Goal: Transaction & Acquisition: Download file/media

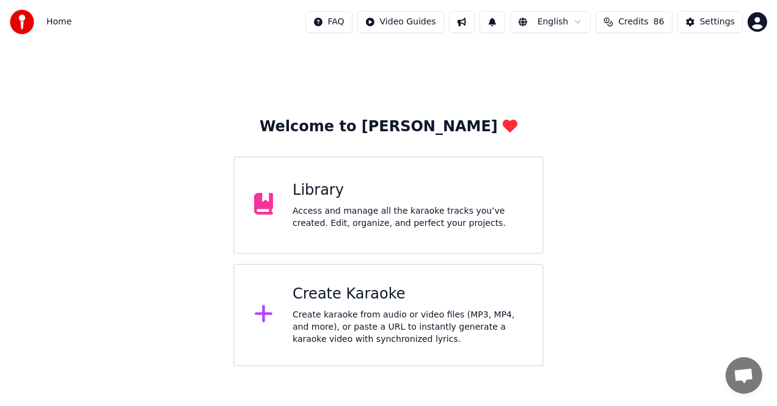
click at [339, 217] on div "Access and manage all the karaoke tracks you’ve created. Edit, organize, and pe…" at bounding box center [408, 217] width 230 height 24
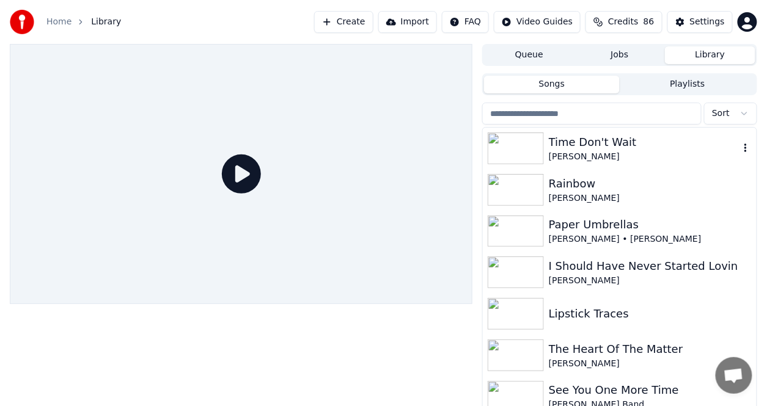
click at [610, 144] on div "Time Don't Wait" at bounding box center [644, 142] width 191 height 17
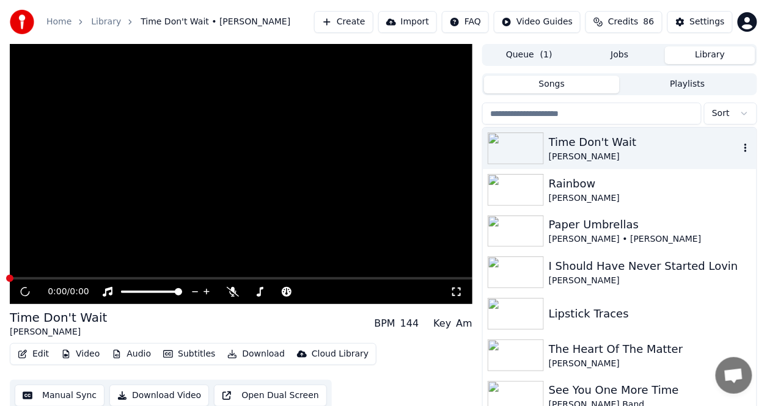
click at [610, 143] on div "Time Don't Wait" at bounding box center [644, 142] width 191 height 17
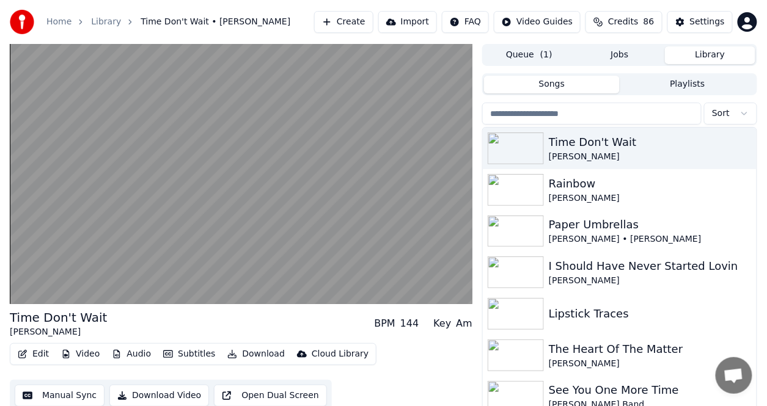
click at [44, 356] on button "Edit" at bounding box center [33, 354] width 41 height 17
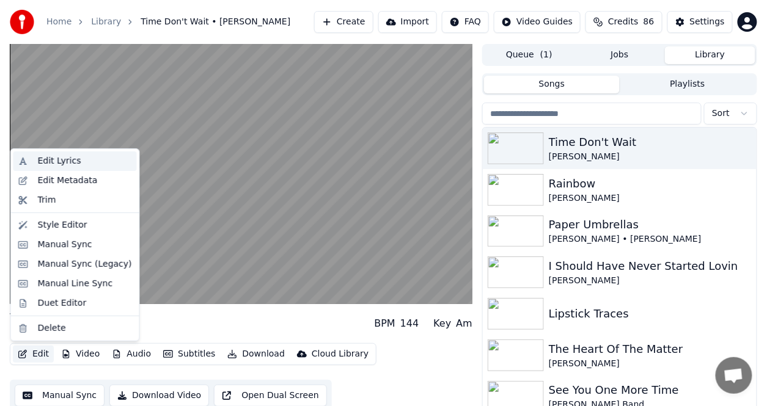
click at [53, 161] on div "Edit Lyrics" at bounding box center [59, 161] width 43 height 12
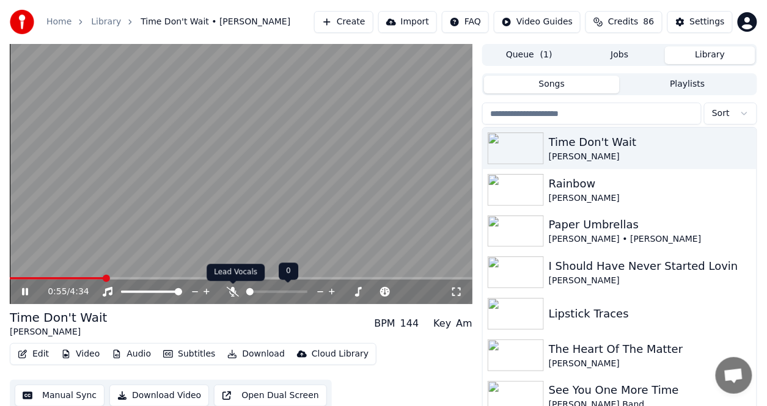
click at [232, 291] on icon at bounding box center [233, 292] width 12 height 10
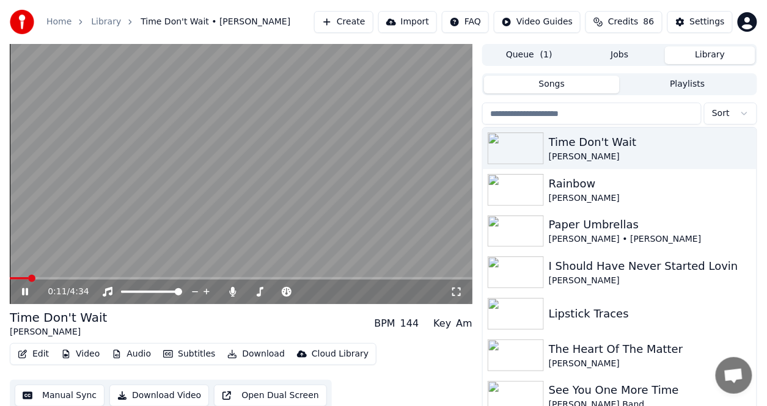
click at [28, 275] on span at bounding box center [31, 278] width 7 height 7
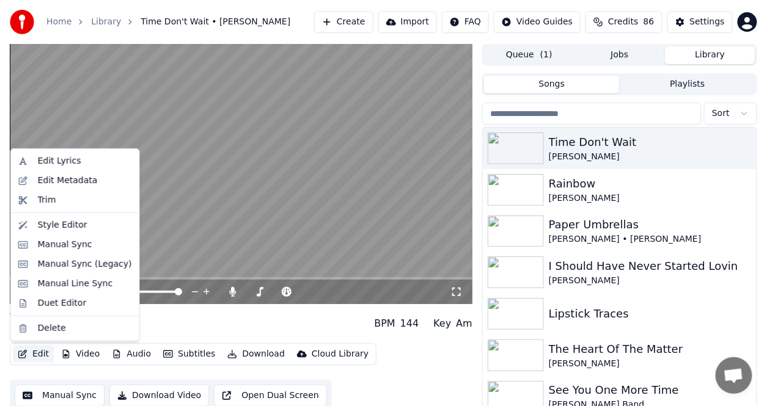
click at [45, 353] on button "Edit" at bounding box center [33, 354] width 41 height 17
click at [45, 161] on div "Edit Lyrics" at bounding box center [59, 161] width 43 height 12
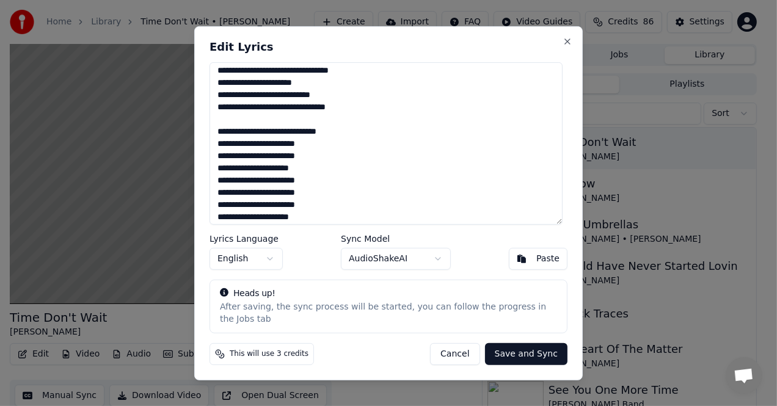
scroll to position [293, 0]
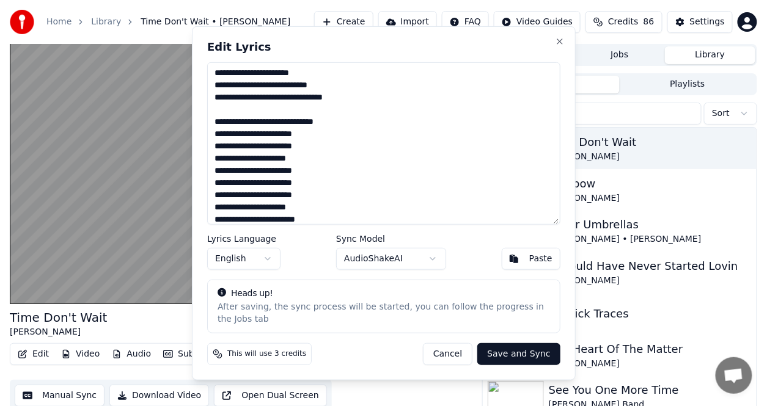
click at [117, 255] on html "Home Library Time Don't Wait • Marty Stuart Create Import FAQ Video Guides Cred…" at bounding box center [383, 203] width 767 height 406
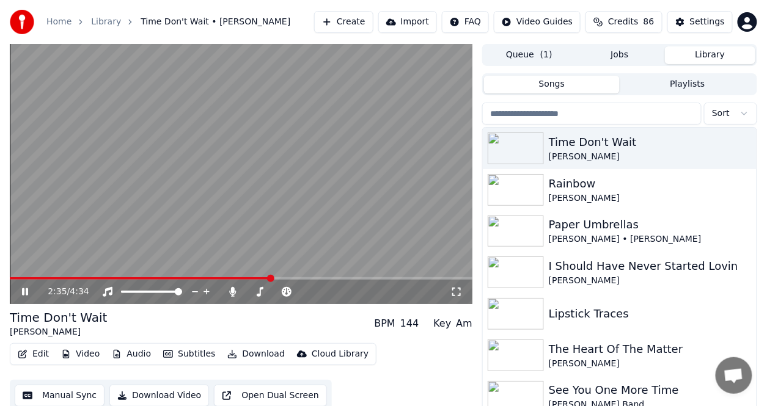
click at [26, 284] on div "2:35 / 4:34" at bounding box center [241, 292] width 463 height 24
click at [29, 292] on icon at bounding box center [34, 292] width 28 height 10
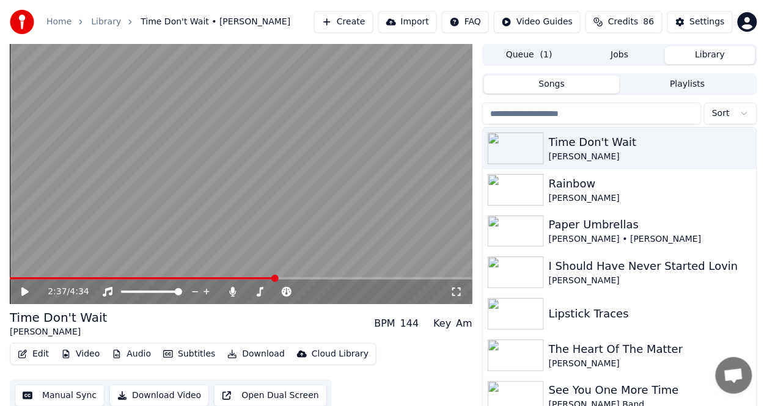
click at [39, 350] on button "Edit" at bounding box center [33, 354] width 41 height 17
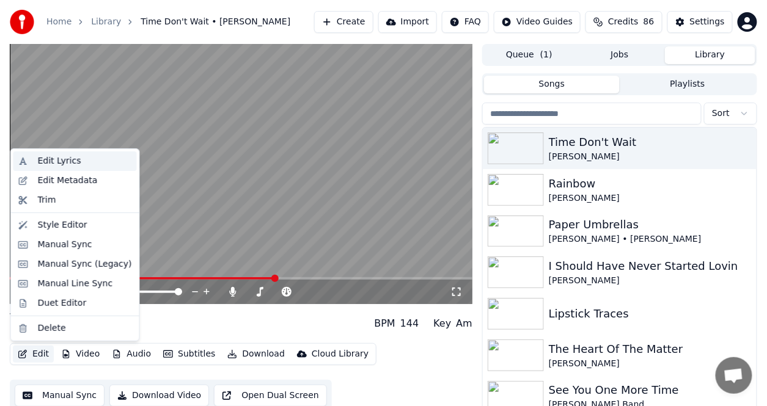
click at [63, 164] on div "Edit Lyrics" at bounding box center [59, 161] width 43 height 12
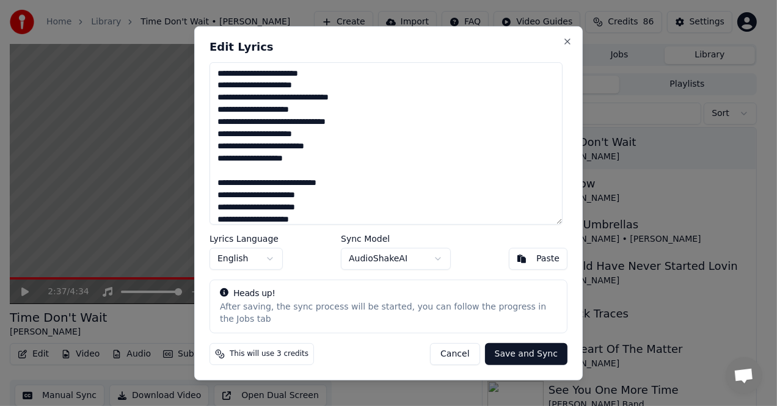
click at [246, 190] on textarea at bounding box center [386, 143] width 353 height 163
drag, startPoint x: 246, startPoint y: 190, endPoint x: 230, endPoint y: 188, distance: 15.5
click at [230, 188] on textarea at bounding box center [386, 143] width 353 height 163
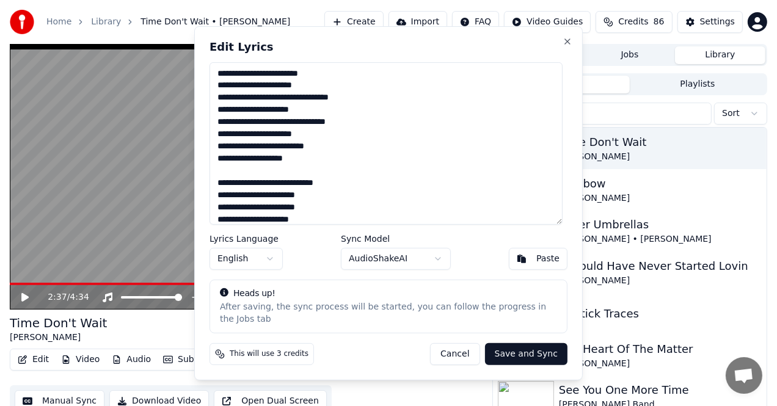
type textarea "**********"
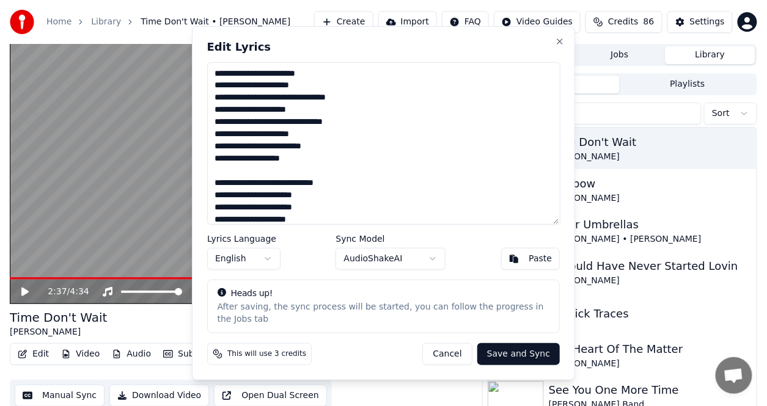
click at [29, 291] on html "Home Library Time Don't Wait • Marty Stuart Create Import FAQ Video Guides Cred…" at bounding box center [383, 203] width 767 height 406
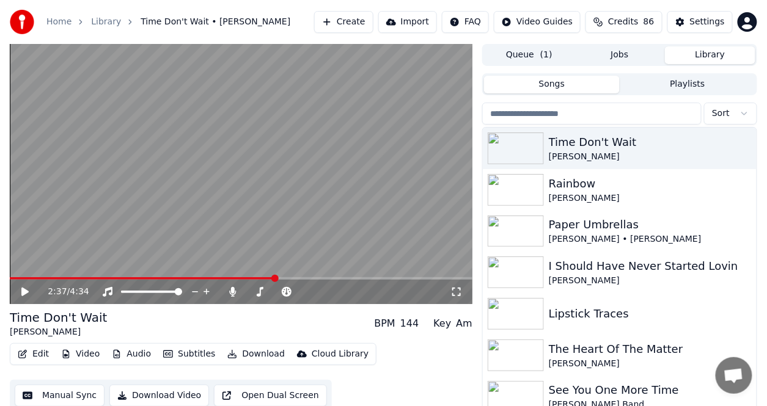
click at [227, 279] on span at bounding box center [143, 278] width 266 height 2
click at [20, 288] on icon at bounding box center [34, 292] width 28 height 10
click at [38, 354] on button "Edit" at bounding box center [33, 354] width 41 height 17
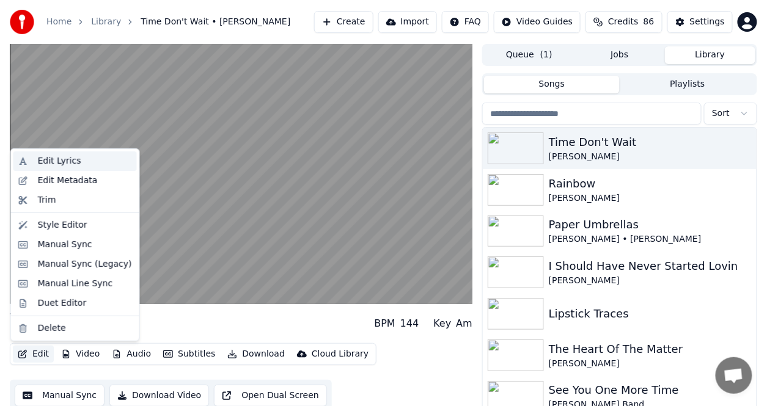
click at [49, 157] on div "Edit Lyrics" at bounding box center [59, 161] width 43 height 12
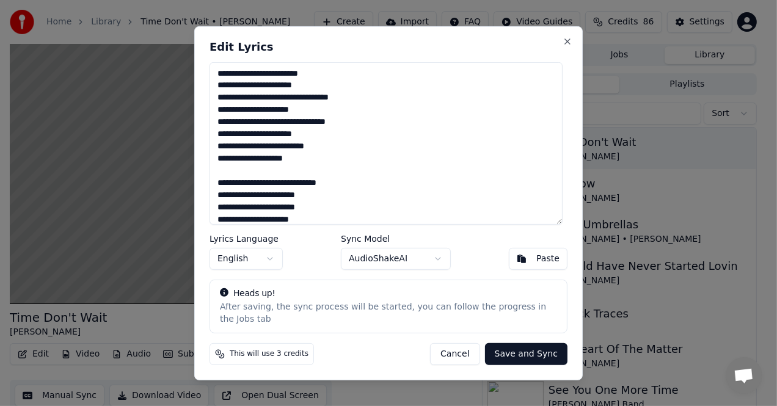
scroll to position [61, 0]
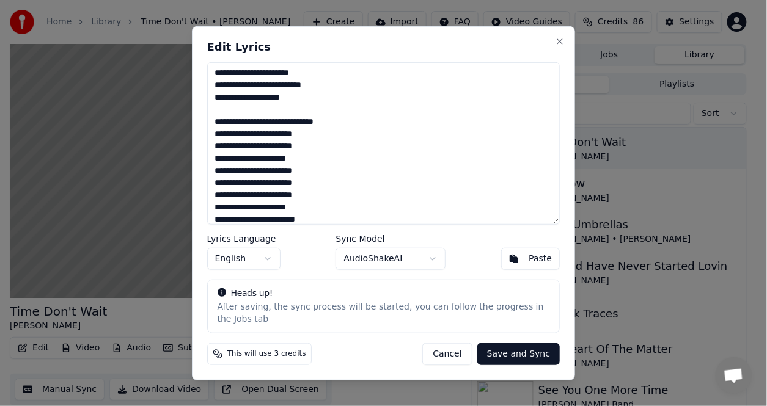
click at [66, 265] on html "Home Library Time Don't Wait • Marty Stuart Create Import FAQ Video Guides Cred…" at bounding box center [383, 203] width 767 height 406
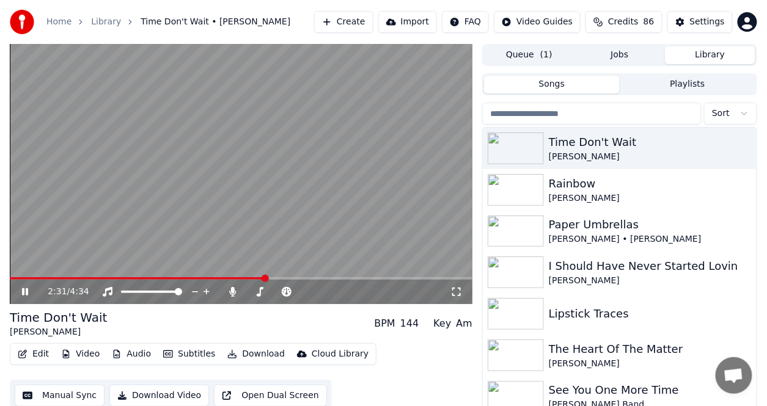
click at [27, 291] on icon at bounding box center [25, 291] width 6 height 7
click at [43, 354] on button "Edit" at bounding box center [33, 354] width 41 height 17
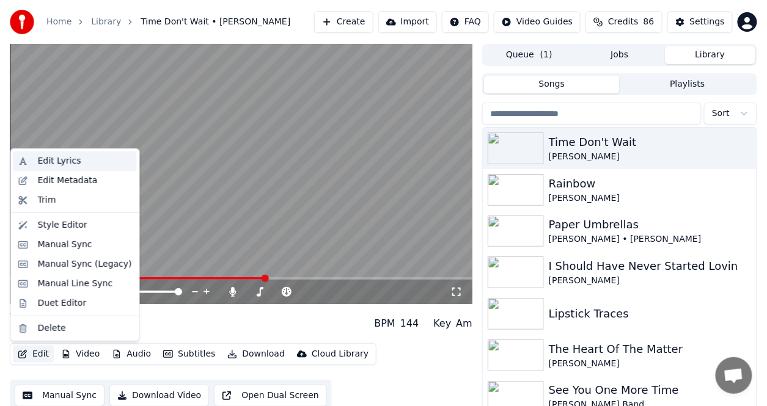
click at [51, 160] on div "Edit Lyrics" at bounding box center [59, 161] width 43 height 12
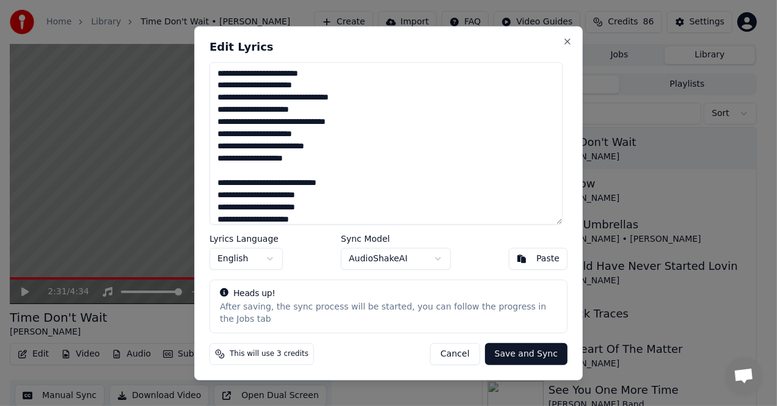
click at [230, 189] on textarea at bounding box center [386, 143] width 353 height 163
click at [235, 190] on textarea at bounding box center [386, 143] width 353 height 163
drag, startPoint x: 243, startPoint y: 192, endPoint x: 222, endPoint y: 190, distance: 20.2
click at [222, 190] on textarea at bounding box center [386, 143] width 353 height 163
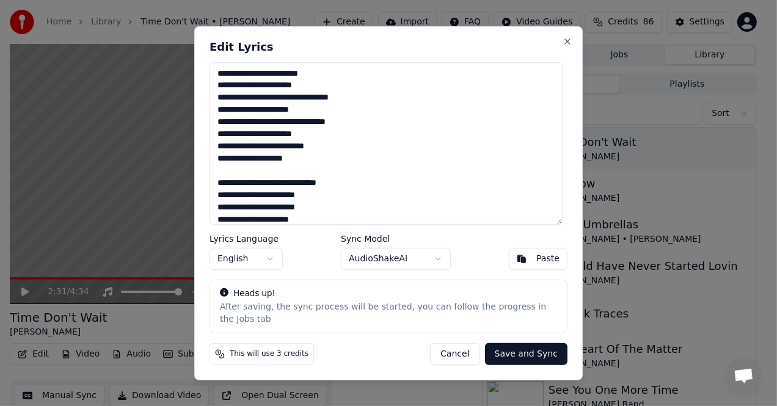
click at [221, 191] on textarea at bounding box center [386, 143] width 353 height 163
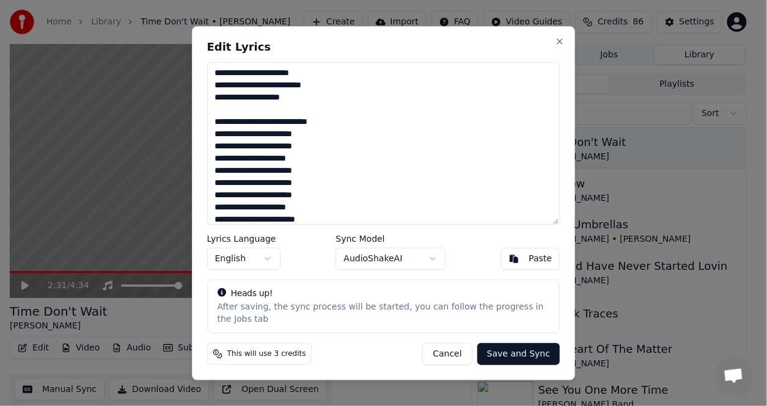
type textarea "**********"
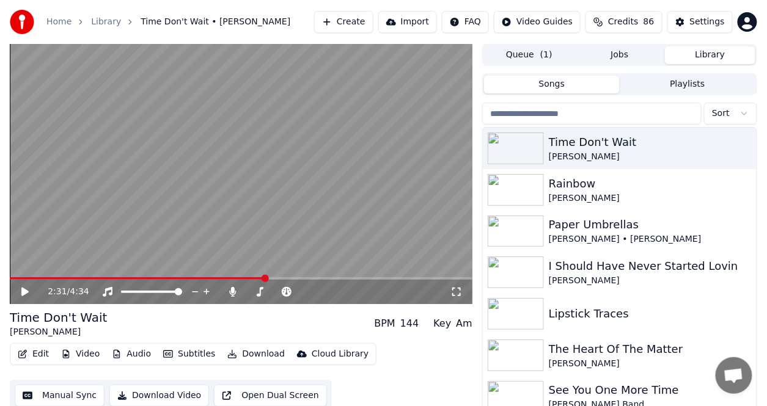
click at [21, 294] on icon at bounding box center [34, 292] width 28 height 10
click at [42, 353] on button "Edit" at bounding box center [33, 354] width 41 height 17
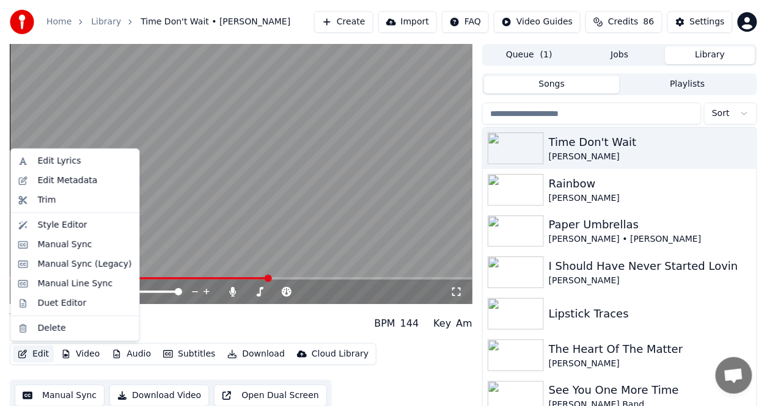
click at [42, 353] on button "Edit" at bounding box center [33, 354] width 41 height 17
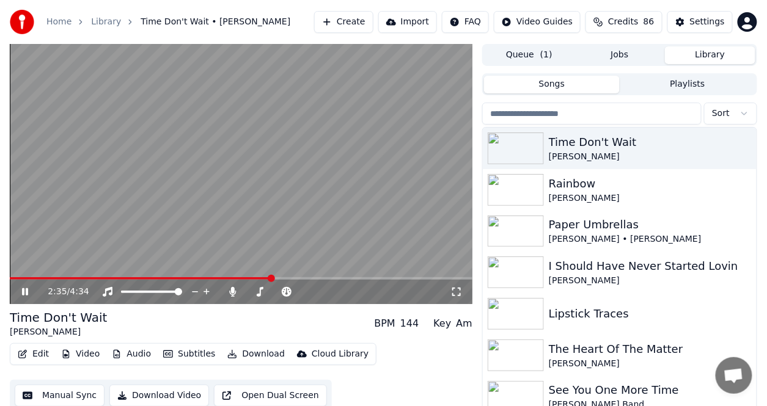
click at [43, 356] on button "Edit" at bounding box center [33, 354] width 41 height 17
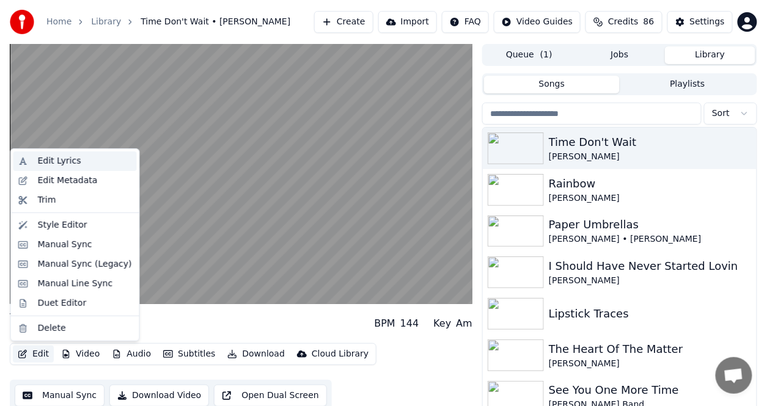
click at [51, 160] on div "Edit Lyrics" at bounding box center [59, 161] width 43 height 12
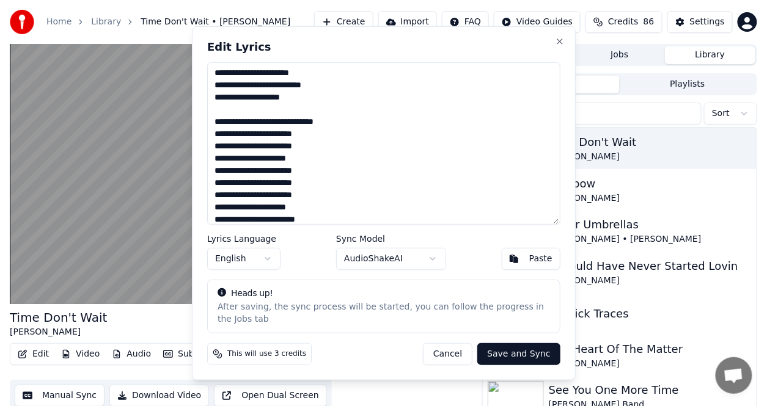
click at [104, 298] on div at bounding box center [241, 174] width 463 height 260
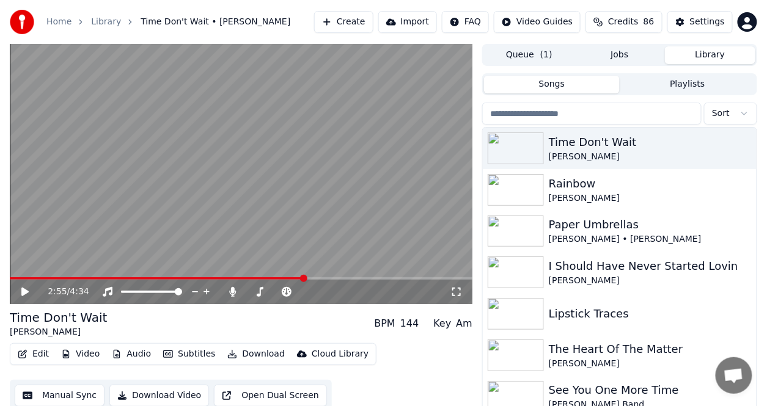
click at [207, 276] on video at bounding box center [241, 174] width 463 height 260
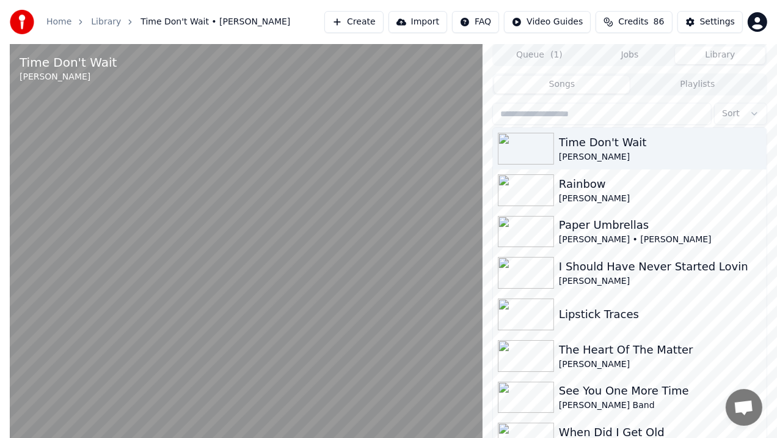
click at [483, 44] on div "Time Don't Wait Marty Stuart" at bounding box center [246, 68] width 473 height 49
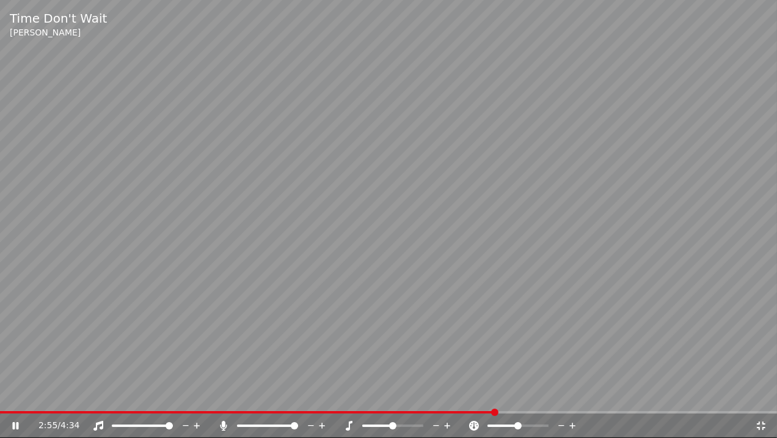
click at [687, 6] on div "Time Don't Wait Marty Stuart" at bounding box center [388, 24] width 777 height 49
drag, startPoint x: 716, startPoint y: 391, endPoint x: 716, endPoint y: 378, distance: 13.5
click at [716, 383] on video at bounding box center [388, 219] width 777 height 438
click at [716, 379] on video at bounding box center [388, 219] width 777 height 438
click at [762, 12] on div "Time Don't Wait Marty Stuart" at bounding box center [388, 24] width 777 height 49
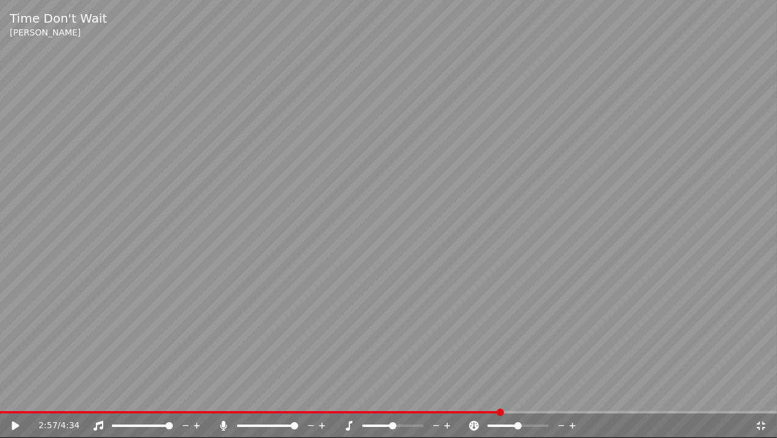
click at [764, 10] on div "Time Don't Wait Marty Stuart" at bounding box center [388, 24] width 777 height 49
drag, startPoint x: 736, startPoint y: 112, endPoint x: 740, endPoint y: 104, distance: 9.6
click at [740, 104] on video at bounding box center [388, 219] width 777 height 438
click at [742, 105] on video at bounding box center [388, 219] width 777 height 438
click at [760, 406] on icon at bounding box center [761, 425] width 9 height 9
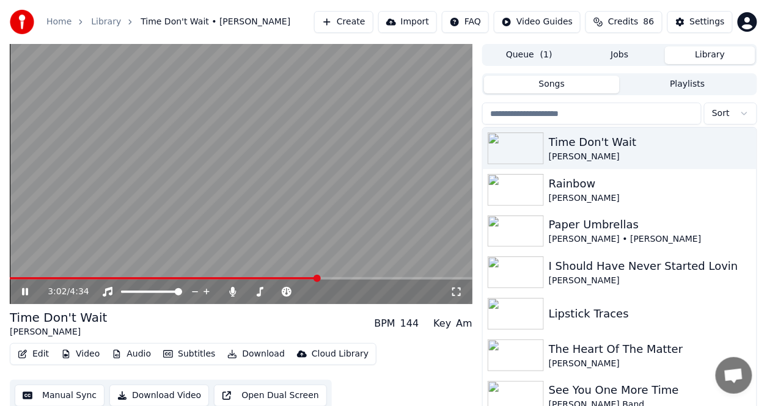
click at [203, 279] on span at bounding box center [164, 278] width 309 height 2
click at [35, 357] on button "Edit" at bounding box center [33, 354] width 41 height 17
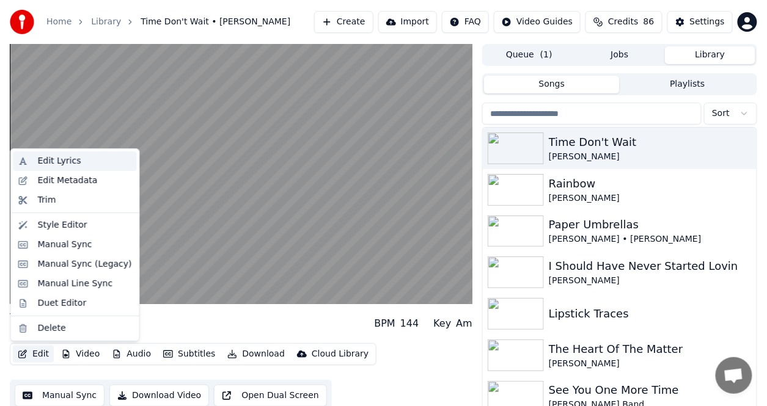
click at [38, 163] on div "Edit Lyrics" at bounding box center [59, 161] width 43 height 12
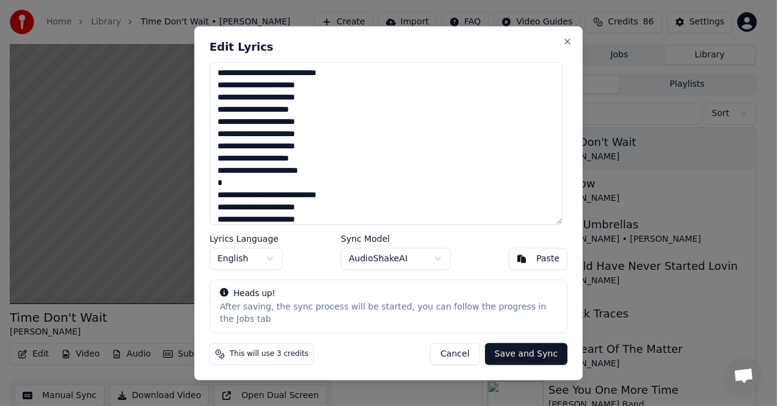
scroll to position [538, 0]
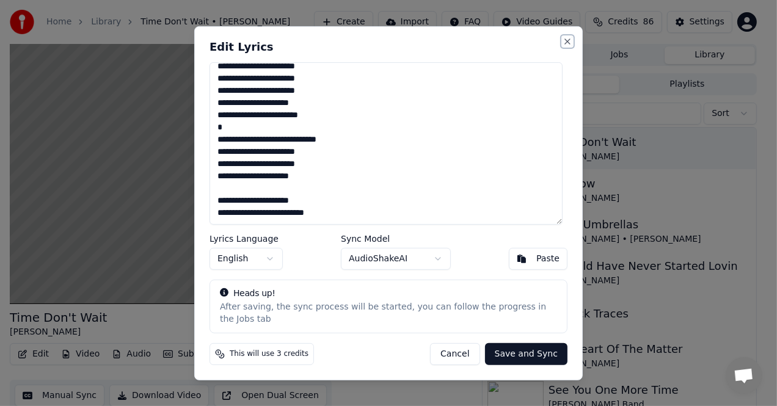
click at [566, 46] on button "Close" at bounding box center [568, 41] width 10 height 10
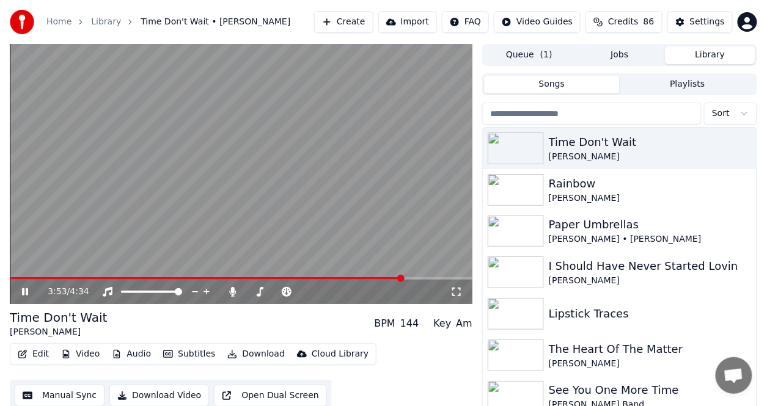
click at [339, 279] on span at bounding box center [207, 278] width 394 height 2
click at [24, 293] on icon at bounding box center [25, 291] width 6 height 7
click at [27, 291] on icon at bounding box center [24, 292] width 7 height 9
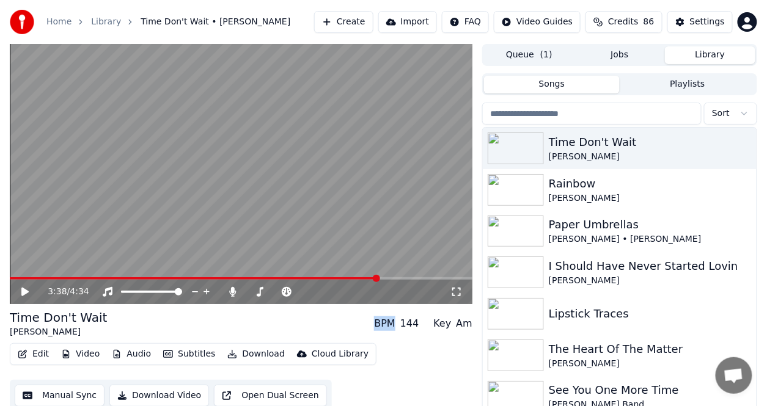
click at [27, 291] on icon at bounding box center [24, 292] width 7 height 9
click at [27, 290] on icon at bounding box center [25, 291] width 6 height 7
click at [26, 290] on icon at bounding box center [34, 292] width 28 height 10
click at [40, 353] on button "Edit" at bounding box center [33, 354] width 41 height 17
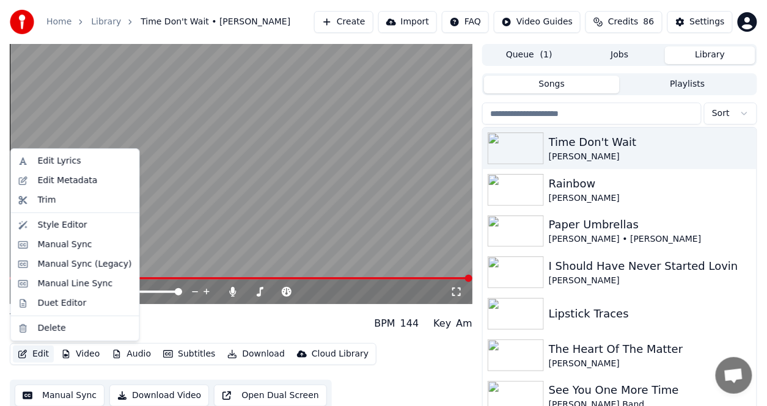
click at [45, 144] on video at bounding box center [241, 174] width 463 height 260
click at [46, 145] on video at bounding box center [241, 174] width 463 height 260
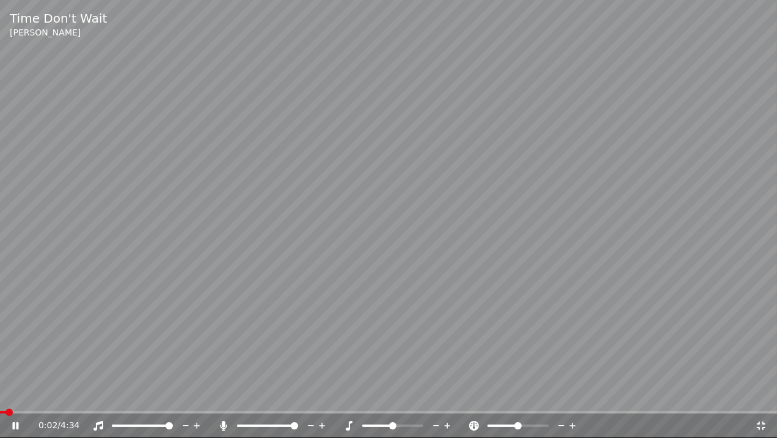
click at [637, 50] on video at bounding box center [388, 219] width 777 height 438
drag, startPoint x: 643, startPoint y: 45, endPoint x: 661, endPoint y: 43, distance: 17.9
click at [648, 45] on div "Time Don't Wait Marty Stuart" at bounding box center [388, 24] width 777 height 49
drag, startPoint x: 764, startPoint y: 422, endPoint x: 765, endPoint y: 392, distance: 30.0
click at [764, 406] on icon at bounding box center [761, 425] width 12 height 10
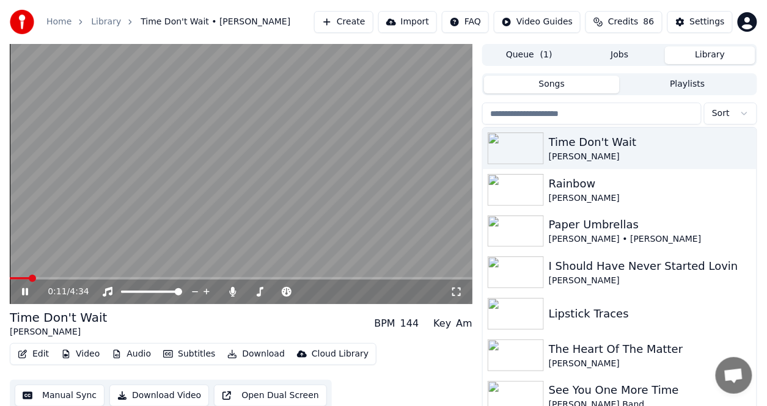
click at [24, 289] on icon at bounding box center [34, 292] width 28 height 10
click at [24, 289] on icon at bounding box center [25, 291] width 6 height 7
click at [26, 293] on icon at bounding box center [25, 291] width 6 height 7
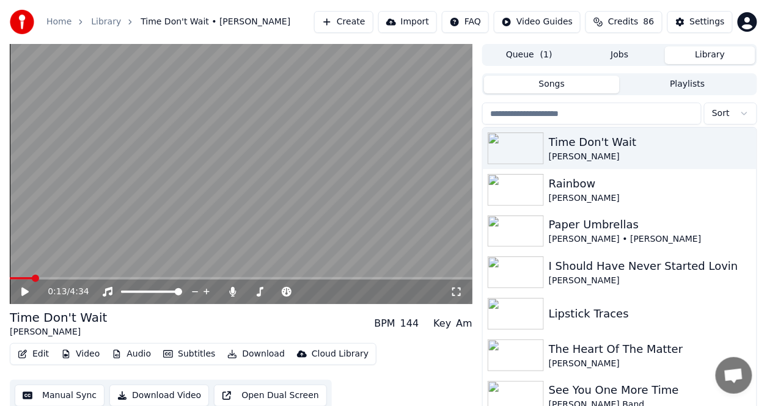
click at [42, 351] on button "Edit" at bounding box center [33, 354] width 41 height 17
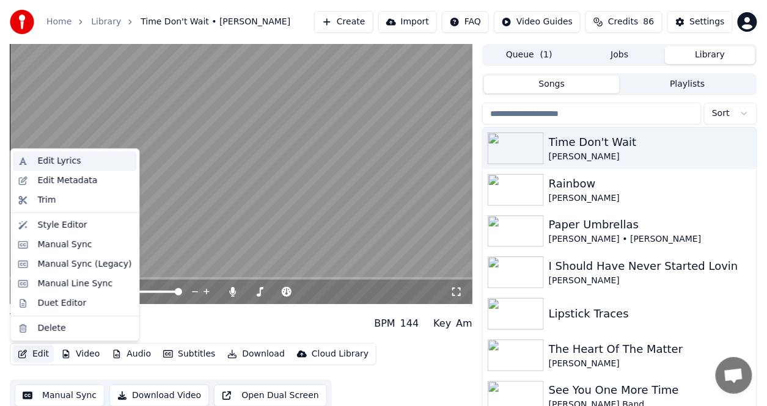
click at [59, 154] on div "Edit Lyrics" at bounding box center [74, 162] width 123 height 20
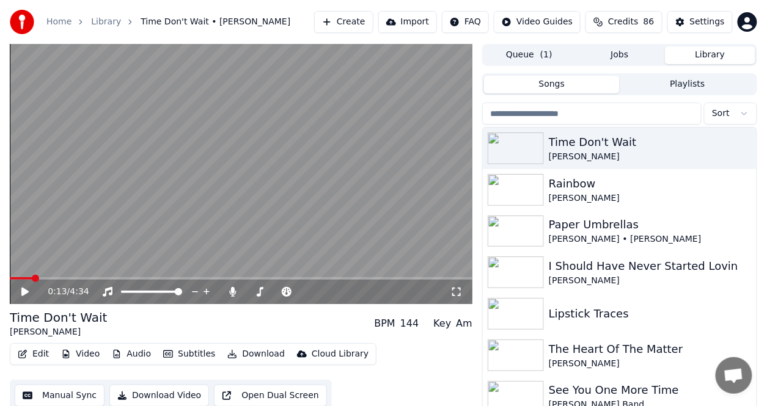
click at [30, 357] on button "Edit" at bounding box center [33, 354] width 41 height 17
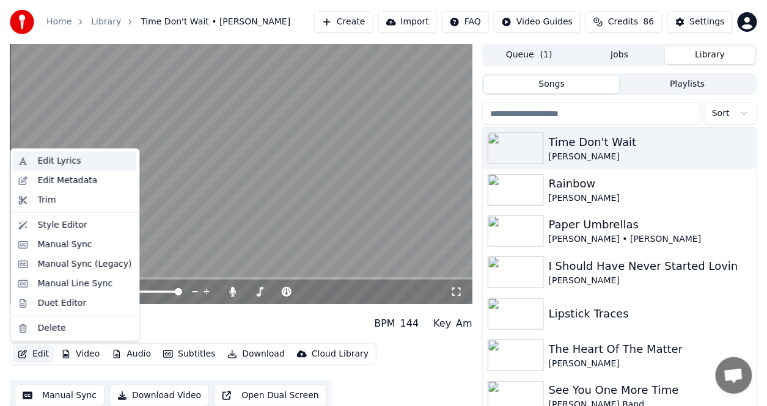
click at [60, 153] on div "Edit Lyrics" at bounding box center [74, 162] width 123 height 20
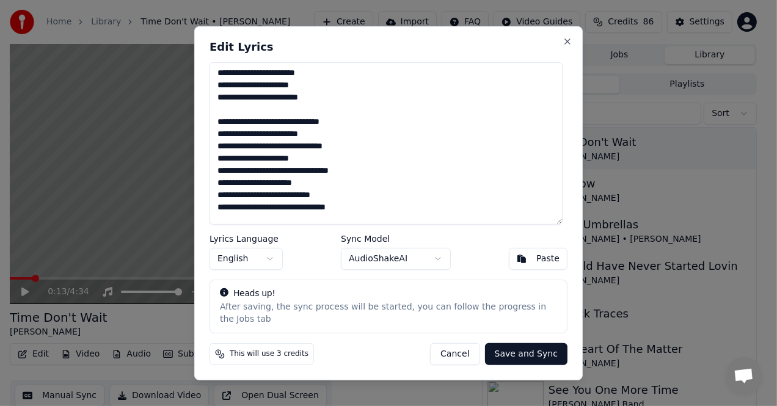
scroll to position [244, 0]
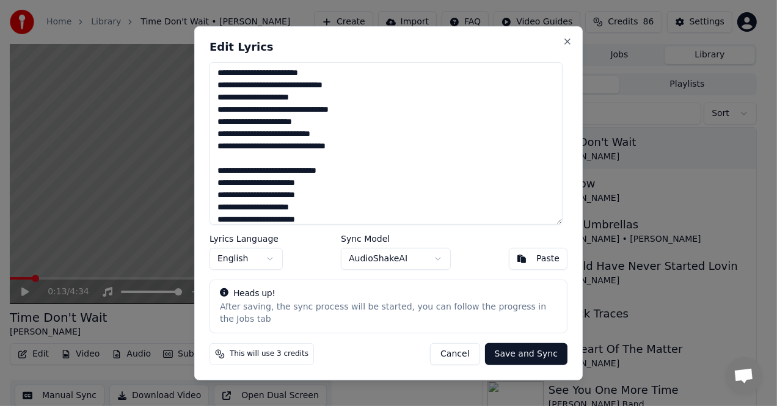
click at [219, 176] on textarea at bounding box center [386, 143] width 353 height 163
drag, startPoint x: 222, startPoint y: 176, endPoint x: 244, endPoint y: 176, distance: 22.6
click at [244, 176] on textarea at bounding box center [386, 143] width 353 height 163
drag, startPoint x: 244, startPoint y: 176, endPoint x: 220, endPoint y: 170, distance: 25.1
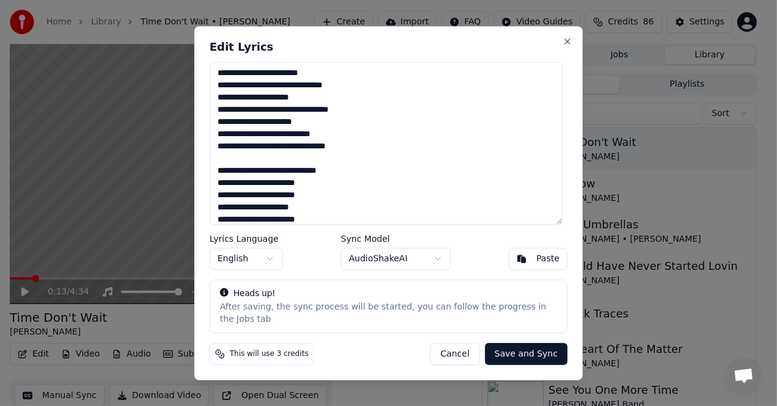
click at [220, 170] on textarea at bounding box center [386, 143] width 353 height 163
click at [219, 162] on textarea at bounding box center [386, 143] width 353 height 163
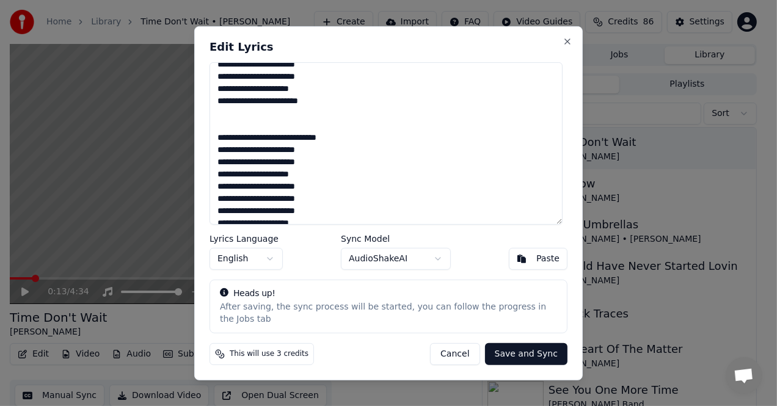
scroll to position [428, 0]
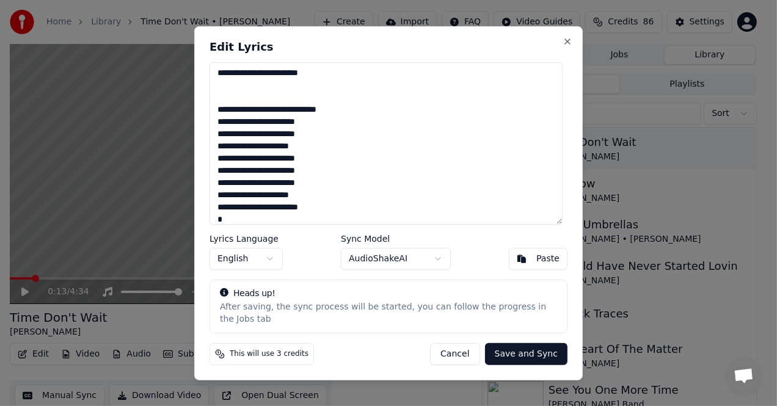
drag, startPoint x: 222, startPoint y: 116, endPoint x: 244, endPoint y: 117, distance: 22.6
click at [244, 117] on textarea at bounding box center [386, 143] width 353 height 163
drag, startPoint x: 244, startPoint y: 117, endPoint x: 210, endPoint y: 116, distance: 34.9
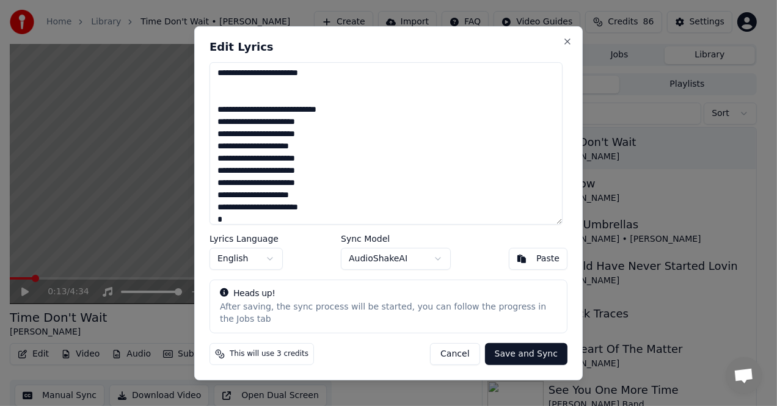
click at [210, 116] on div "Edit Lyrics Lyrics Language English Sync Model AudioShakeAI Paste Heads up! Aft…" at bounding box center [388, 203] width 389 height 354
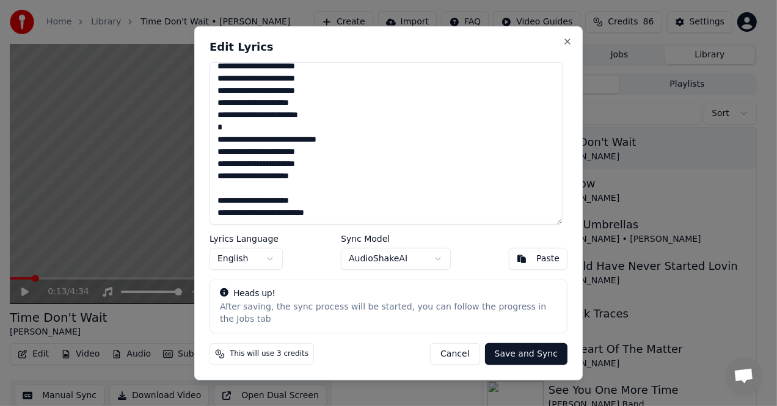
scroll to position [544, 0]
click at [221, 122] on textarea at bounding box center [386, 143] width 353 height 163
drag, startPoint x: 230, startPoint y: 130, endPoint x: 318, endPoint y: 161, distance: 94.1
click at [318, 161] on textarea at bounding box center [386, 143] width 353 height 163
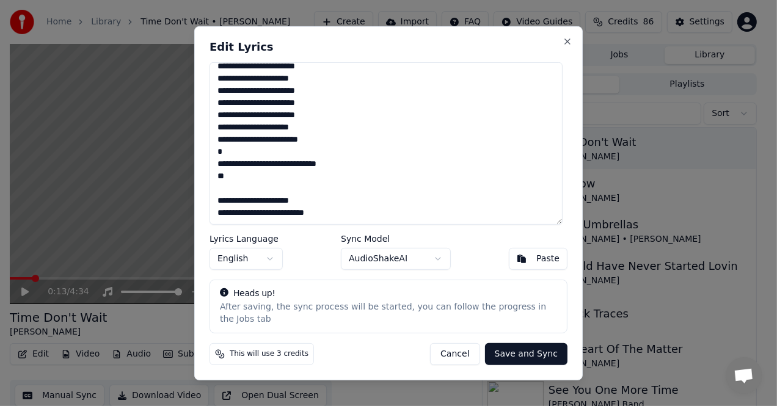
scroll to position [519, 0]
click at [213, 157] on textarea at bounding box center [386, 143] width 353 height 163
drag, startPoint x: 213, startPoint y: 157, endPoint x: 247, endPoint y: 164, distance: 34.9
click at [247, 164] on textarea at bounding box center [386, 143] width 353 height 163
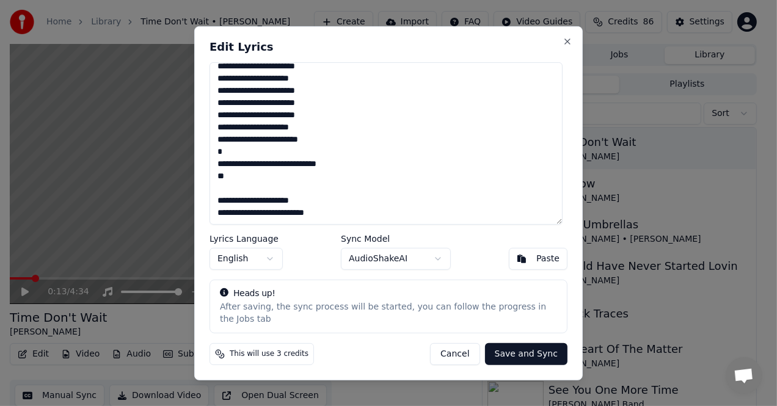
click at [237, 163] on textarea at bounding box center [386, 143] width 353 height 163
click at [236, 163] on textarea at bounding box center [386, 143] width 353 height 163
click at [210, 156] on div "Edit Lyrics Lyrics Language English Sync Model AudioShakeAI Paste Heads up! Aft…" at bounding box center [388, 203] width 389 height 354
click at [218, 158] on textarea at bounding box center [386, 143] width 353 height 163
click at [235, 159] on textarea at bounding box center [386, 143] width 353 height 163
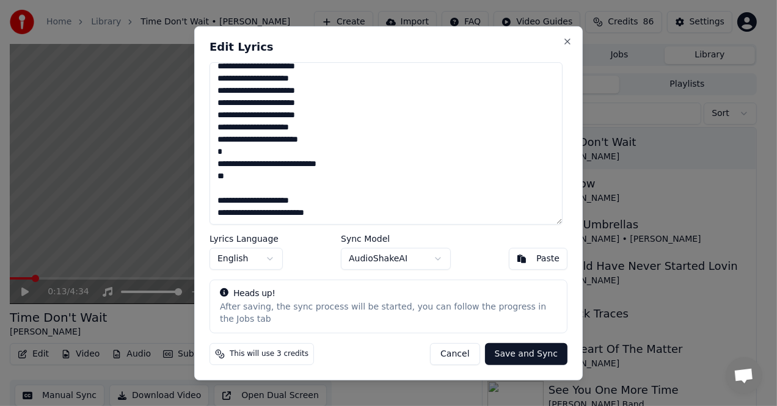
click at [236, 162] on textarea at bounding box center [386, 143] width 353 height 163
drag, startPoint x: 219, startPoint y: 159, endPoint x: 234, endPoint y: 159, distance: 14.7
click at [234, 159] on textarea at bounding box center [386, 143] width 353 height 163
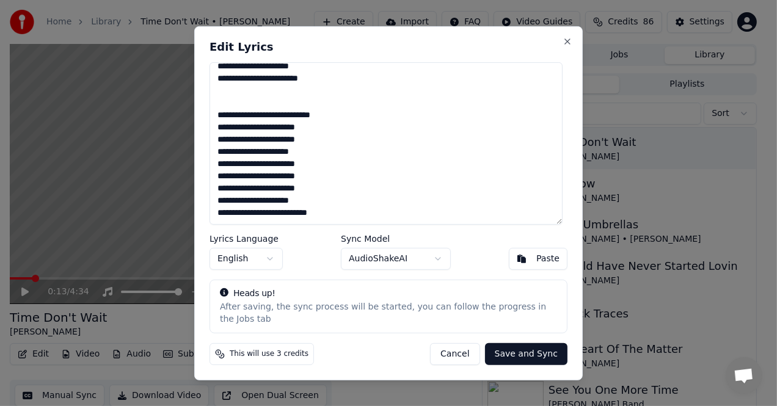
scroll to position [446, 0]
click at [515, 346] on button "Save and Sync" at bounding box center [526, 354] width 82 height 22
type textarea "**********"
click at [515, 346] on div "Cancel Save and Sync" at bounding box center [492, 354] width 152 height 22
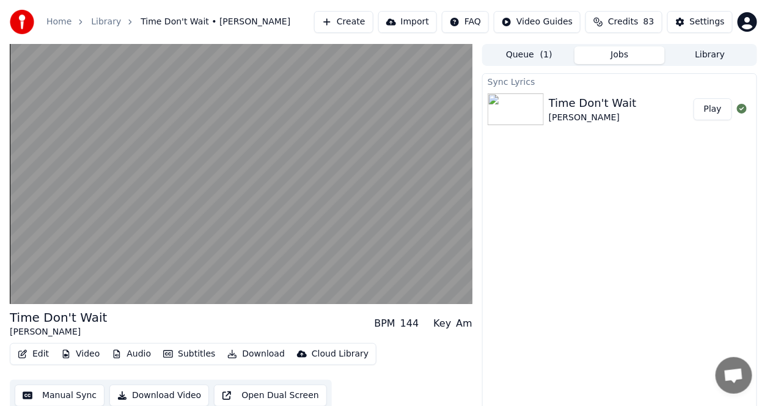
click at [719, 109] on button "Play" at bounding box center [713, 109] width 38 height 22
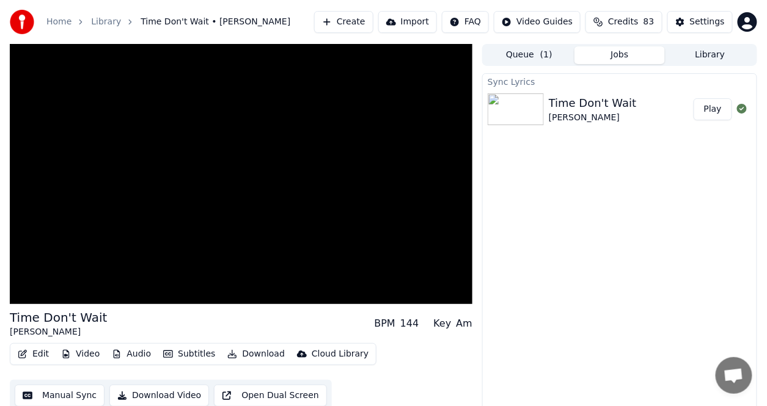
click at [719, 109] on button "Play" at bounding box center [713, 109] width 38 height 22
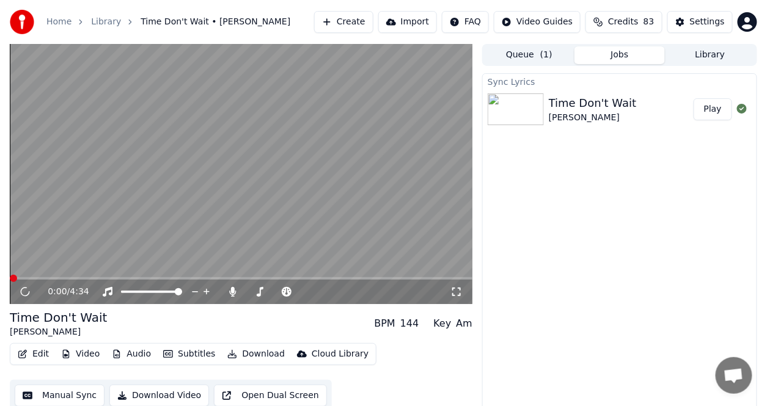
click at [719, 109] on button "Play" at bounding box center [713, 109] width 38 height 22
click at [663, 159] on div "Sync Lyrics Time Don't Wait Marty Stuart Play" at bounding box center [619, 245] width 275 height 345
click at [706, 107] on button "Play" at bounding box center [713, 109] width 38 height 22
click at [41, 359] on button "Edit" at bounding box center [33, 354] width 41 height 17
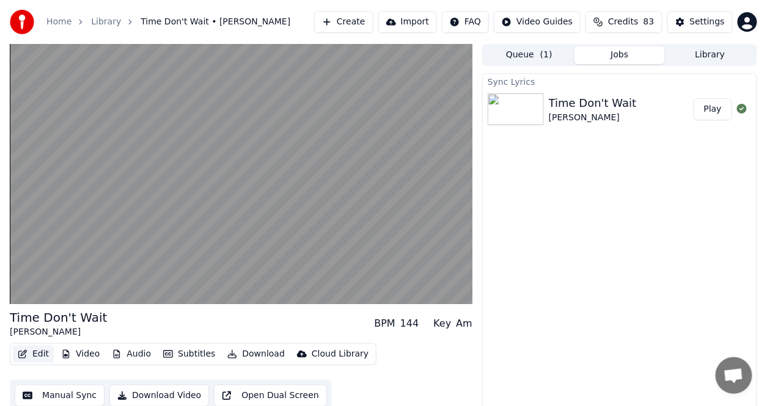
click at [41, 359] on button "Edit" at bounding box center [33, 354] width 41 height 17
click at [42, 352] on button "Edit" at bounding box center [33, 354] width 41 height 17
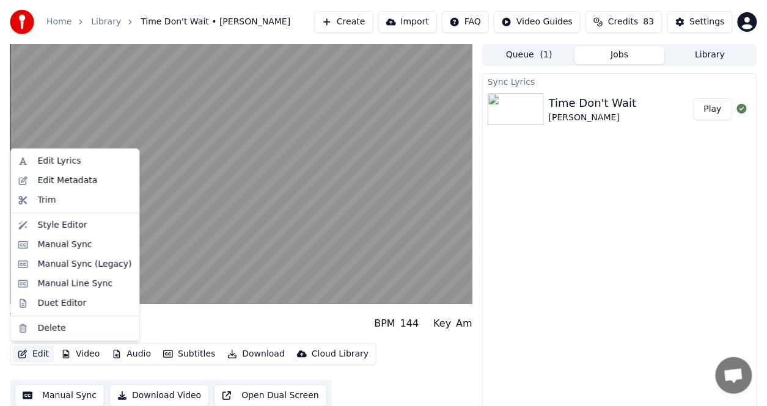
click at [42, 352] on button "Edit" at bounding box center [33, 354] width 41 height 17
click at [50, 157] on div "Edit Lyrics" at bounding box center [59, 161] width 43 height 12
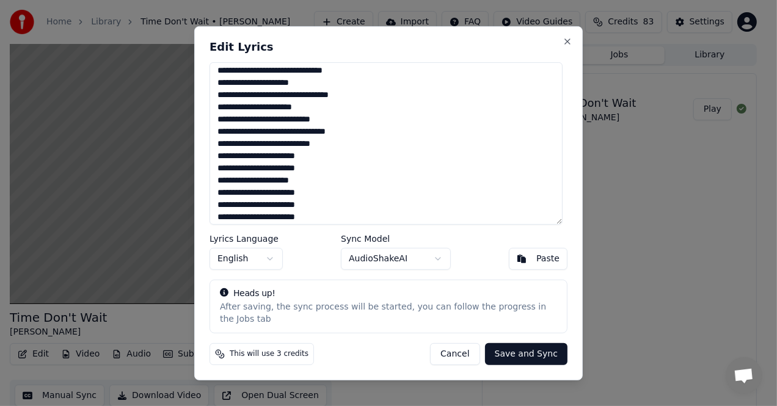
scroll to position [263, 0]
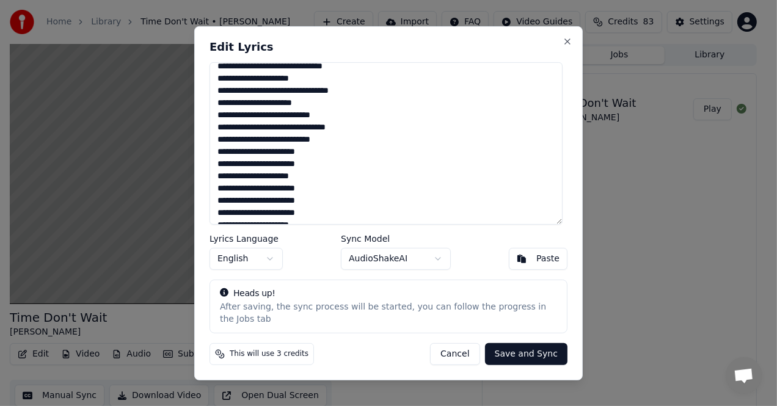
click at [565, 150] on div "Edit Lyrics Lyrics Language English Sync Model AudioShakeAI Paste Heads up! Aft…" at bounding box center [388, 203] width 389 height 354
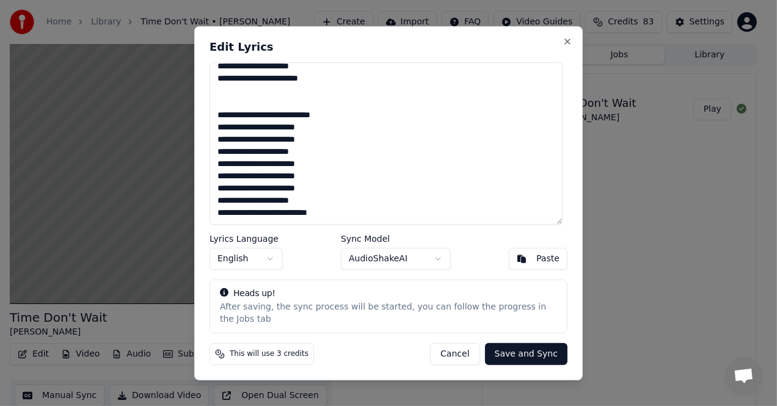
scroll to position [446, 0]
click at [335, 196] on textarea at bounding box center [386, 143] width 353 height 163
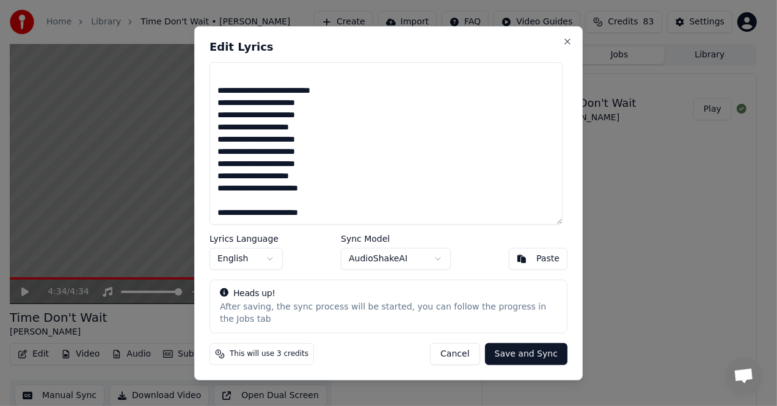
click at [513, 351] on button "Save and Sync" at bounding box center [526, 354] width 82 height 22
type textarea "**********"
click at [513, 351] on div "Cancel Save and Sync" at bounding box center [492, 354] width 152 height 22
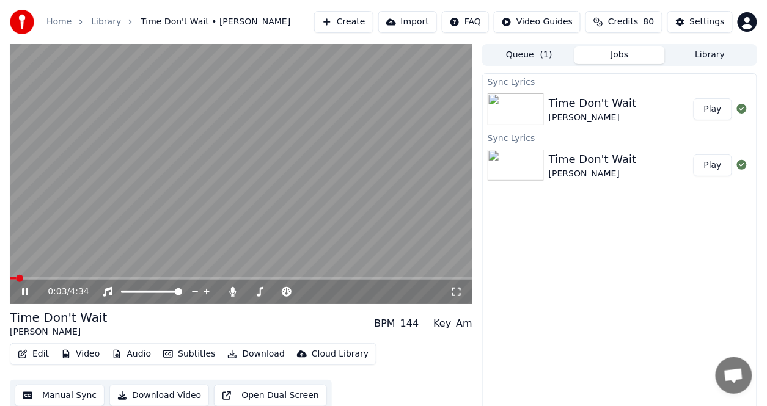
click at [717, 112] on button "Play" at bounding box center [713, 109] width 38 height 22
click at [205, 277] on span at bounding box center [134, 278] width 249 height 2
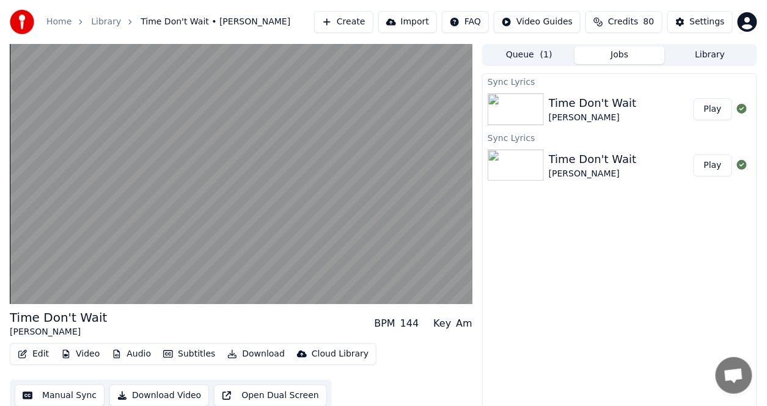
click at [258, 353] on button "Download" at bounding box center [255, 354] width 67 height 17
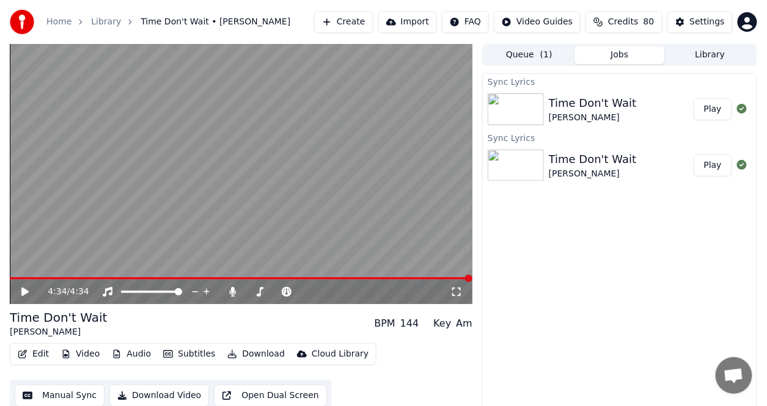
click at [258, 353] on button "Download" at bounding box center [255, 354] width 67 height 17
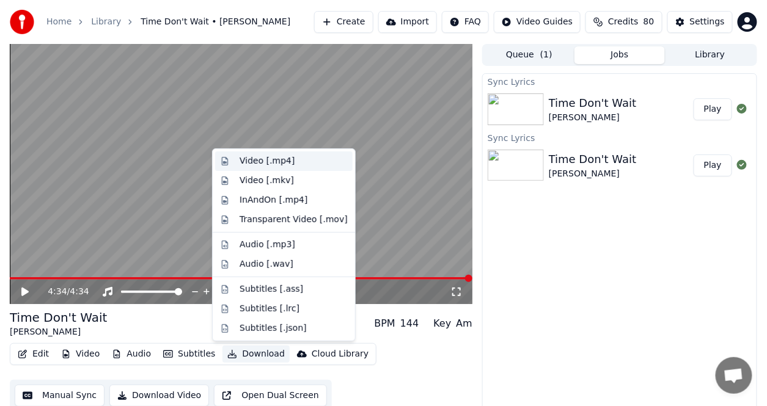
click at [281, 159] on div "Video [.mp4]" at bounding box center [267, 161] width 55 height 12
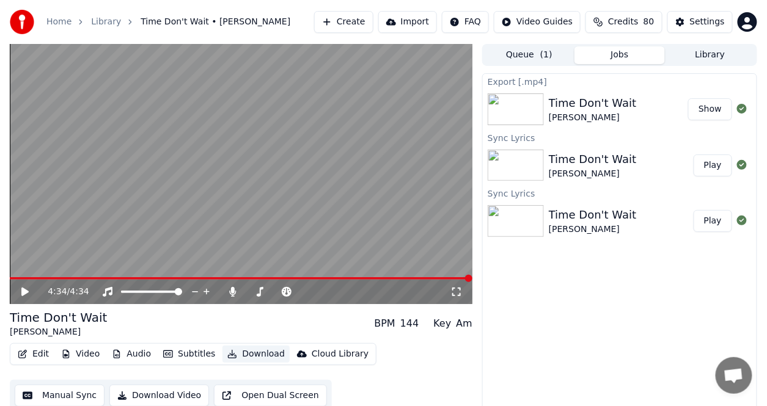
scroll to position [12, 0]
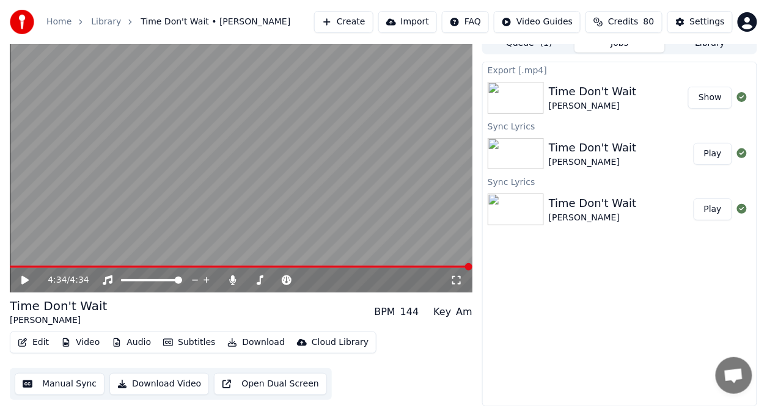
click at [715, 93] on button "Show" at bounding box center [710, 98] width 44 height 22
click at [260, 277] on icon at bounding box center [260, 281] width 7 height 10
click at [258, 280] on icon at bounding box center [260, 281] width 12 height 10
click at [20, 280] on icon at bounding box center [34, 281] width 28 height 10
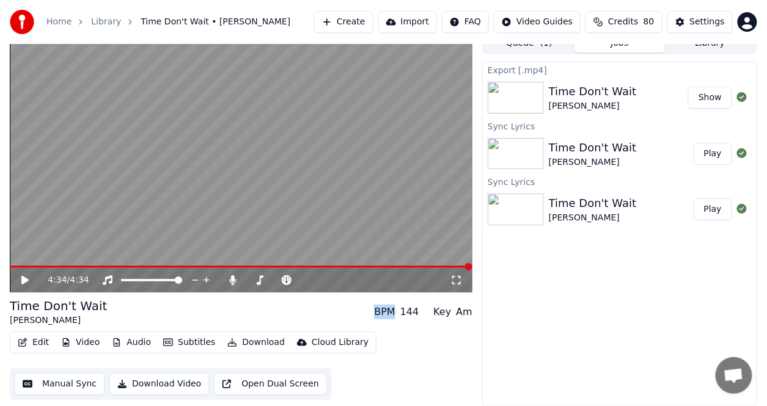
click at [20, 280] on icon at bounding box center [34, 281] width 28 height 10
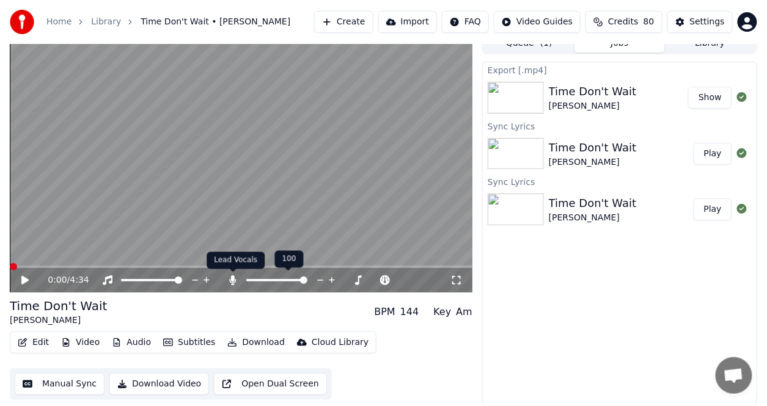
click at [230, 278] on icon at bounding box center [233, 281] width 12 height 10
click at [24, 280] on icon at bounding box center [24, 280] width 7 height 9
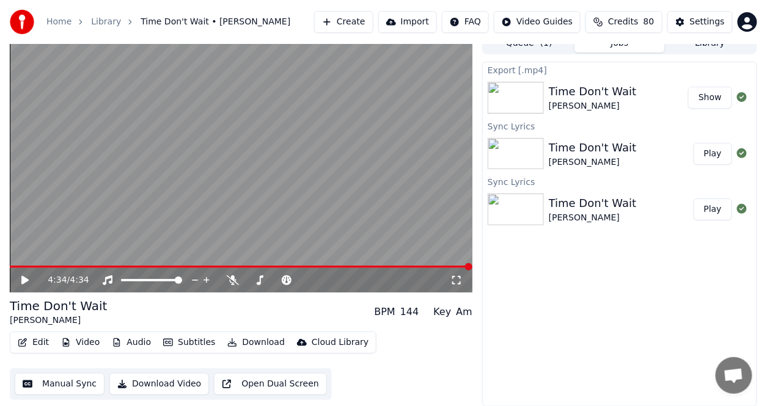
click at [703, 94] on button "Show" at bounding box center [710, 98] width 44 height 22
click at [705, 100] on button "Show" at bounding box center [710, 98] width 44 height 22
click at [711, 97] on button "Show" at bounding box center [710, 98] width 44 height 22
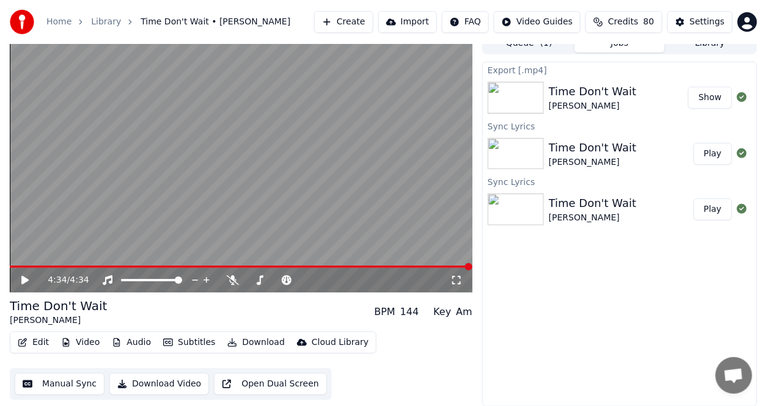
click at [711, 97] on button "Show" at bounding box center [710, 98] width 44 height 22
click at [715, 93] on button "Show" at bounding box center [710, 98] width 44 height 22
click at [714, 95] on button "Show" at bounding box center [710, 98] width 44 height 22
click at [714, 97] on button "Show" at bounding box center [710, 98] width 44 height 22
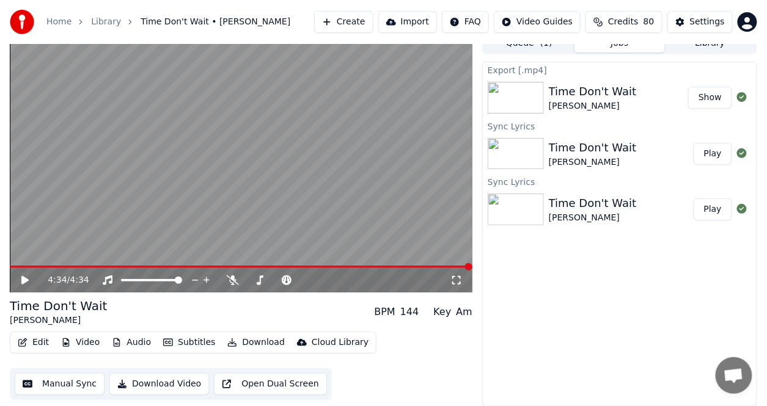
click at [713, 97] on button "Show" at bounding box center [710, 98] width 44 height 22
click at [712, 98] on button "Show" at bounding box center [710, 98] width 44 height 22
click at [686, 54] on div "Queue ( 1 ) Jobs Library Export [.mp4] Time Don't Wait Marty Stuart Show Sync L…" at bounding box center [619, 219] width 275 height 375
click at [710, 98] on button "Show" at bounding box center [710, 98] width 44 height 22
click at [710, 95] on button "Show" at bounding box center [710, 98] width 44 height 22
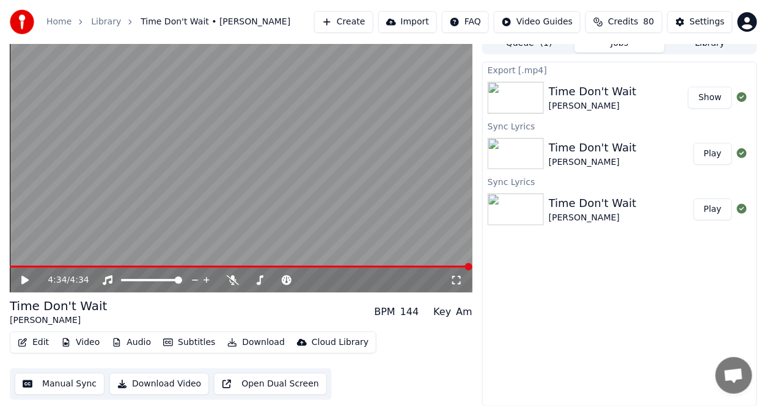
click at [712, 97] on button "Show" at bounding box center [710, 98] width 44 height 22
click at [714, 95] on button "Show" at bounding box center [710, 98] width 44 height 22
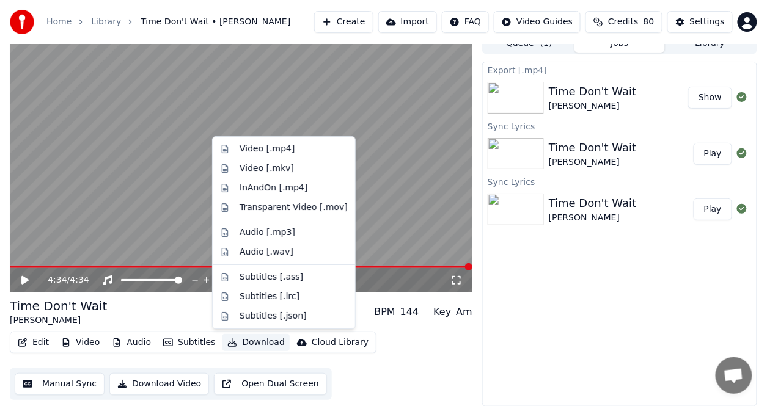
click at [254, 340] on button "Download" at bounding box center [255, 342] width 67 height 17
click at [266, 150] on div "Video [.mp4]" at bounding box center [267, 149] width 55 height 12
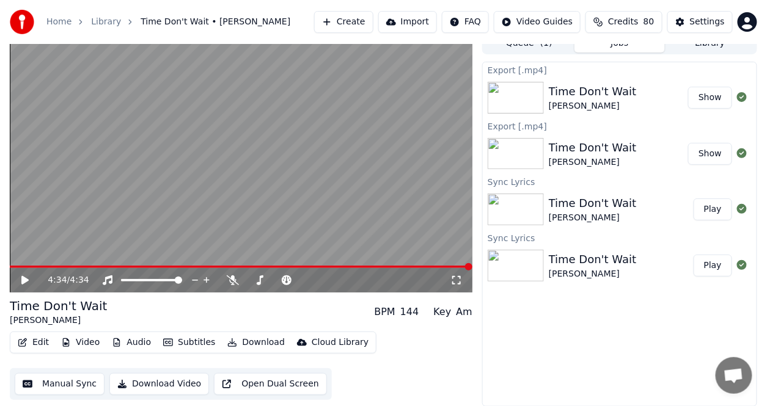
click at [708, 100] on button "Show" at bounding box center [710, 98] width 44 height 22
